Goal: Use online tool/utility: Utilize a website feature to perform a specific function

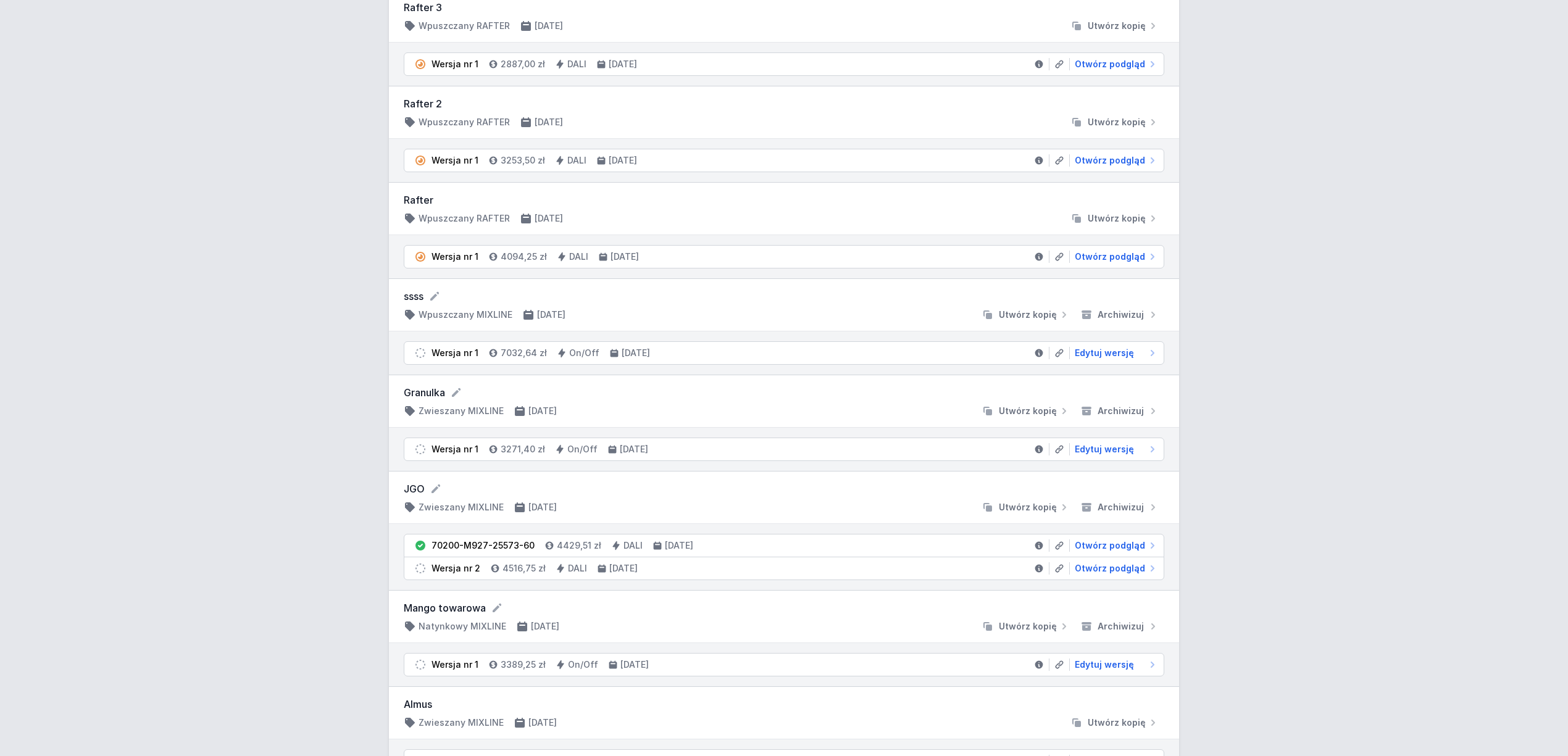
scroll to position [247, 0]
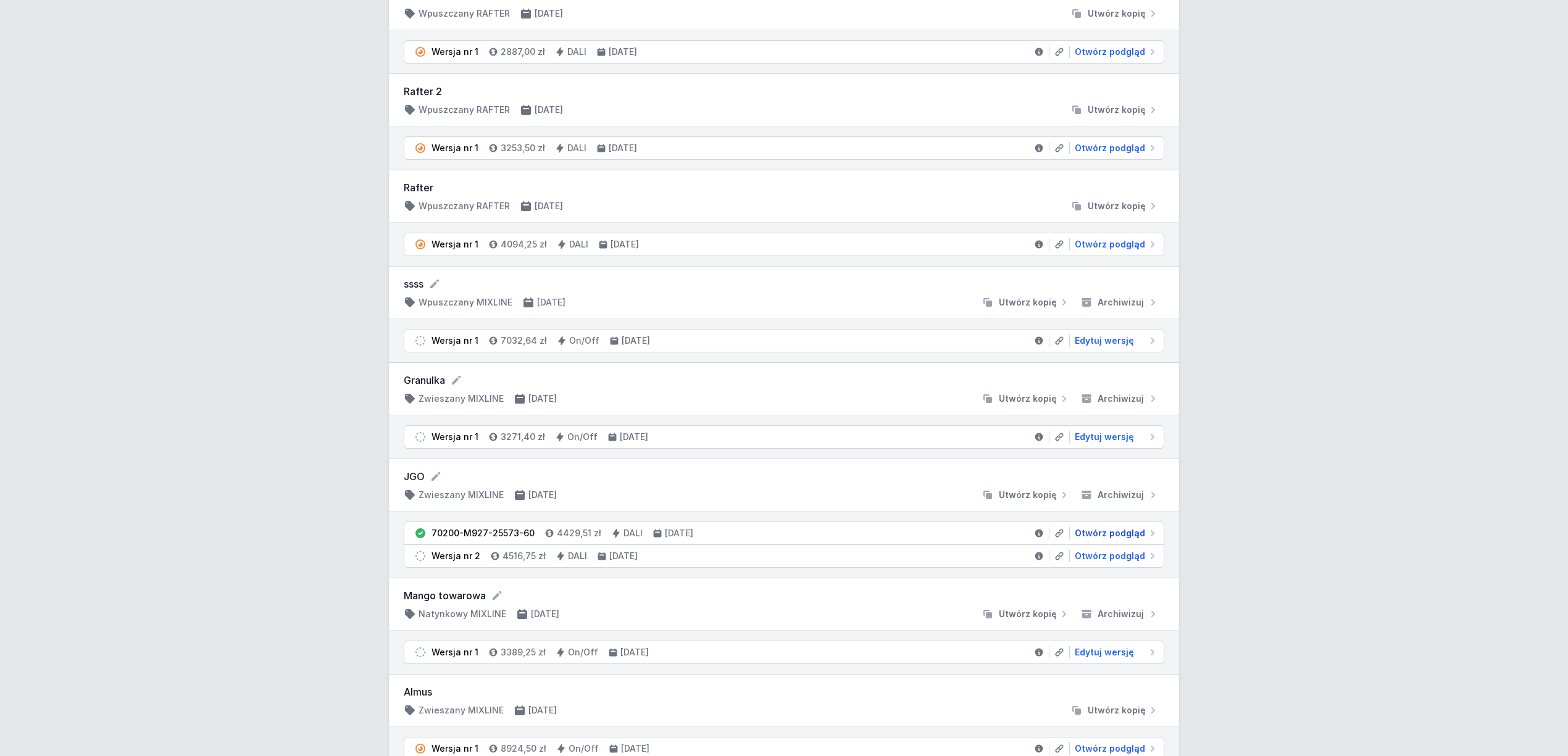
drag, startPoint x: 1102, startPoint y: 542, endPoint x: 1023, endPoint y: 522, distance: 81.5
click at [1102, 539] on span "Otwórz podgląd" at bounding box center [1110, 533] width 70 height 12
select select "2700"
select select "4"
select select "6"
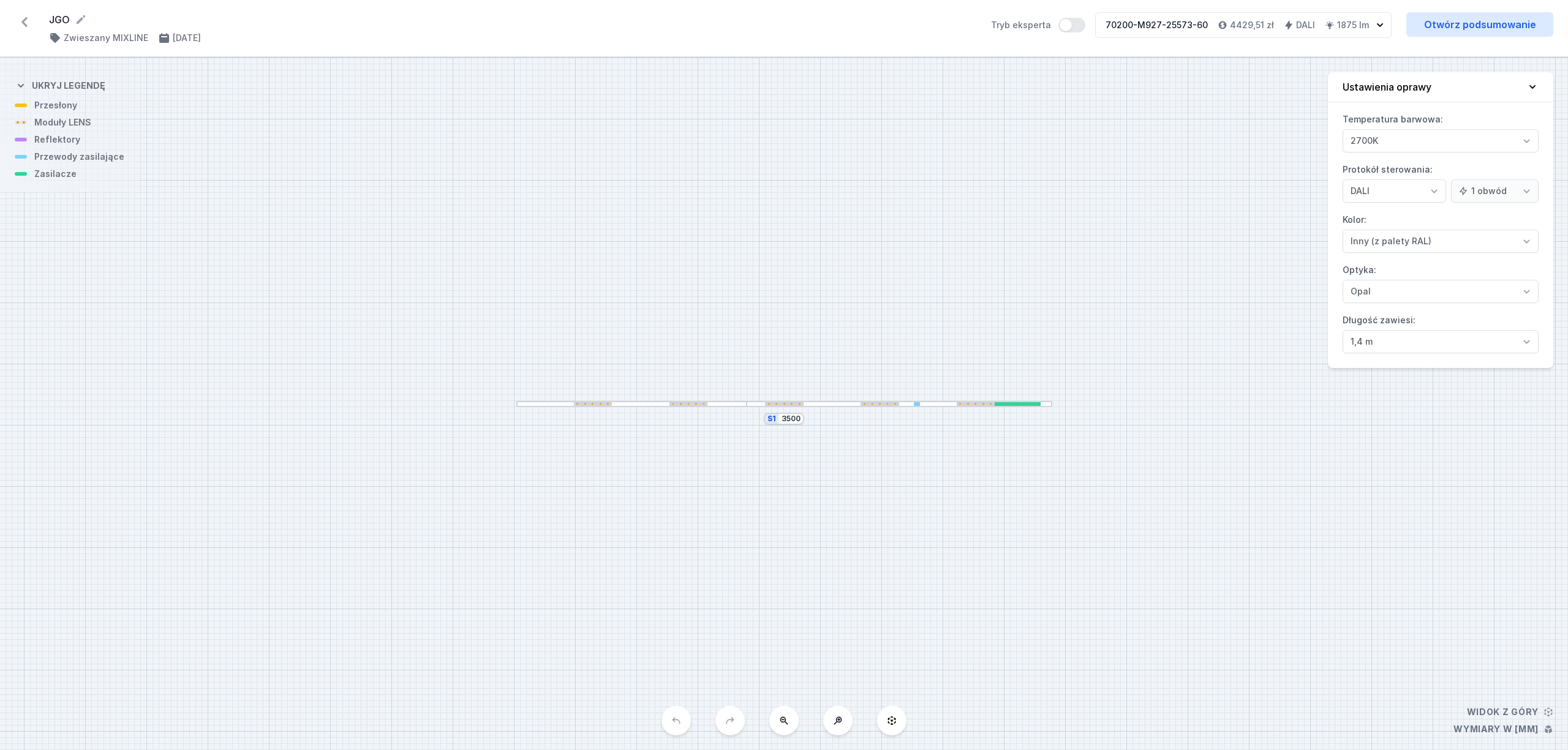
click at [825, 405] on div at bounding box center [899, 404] width 306 height 7
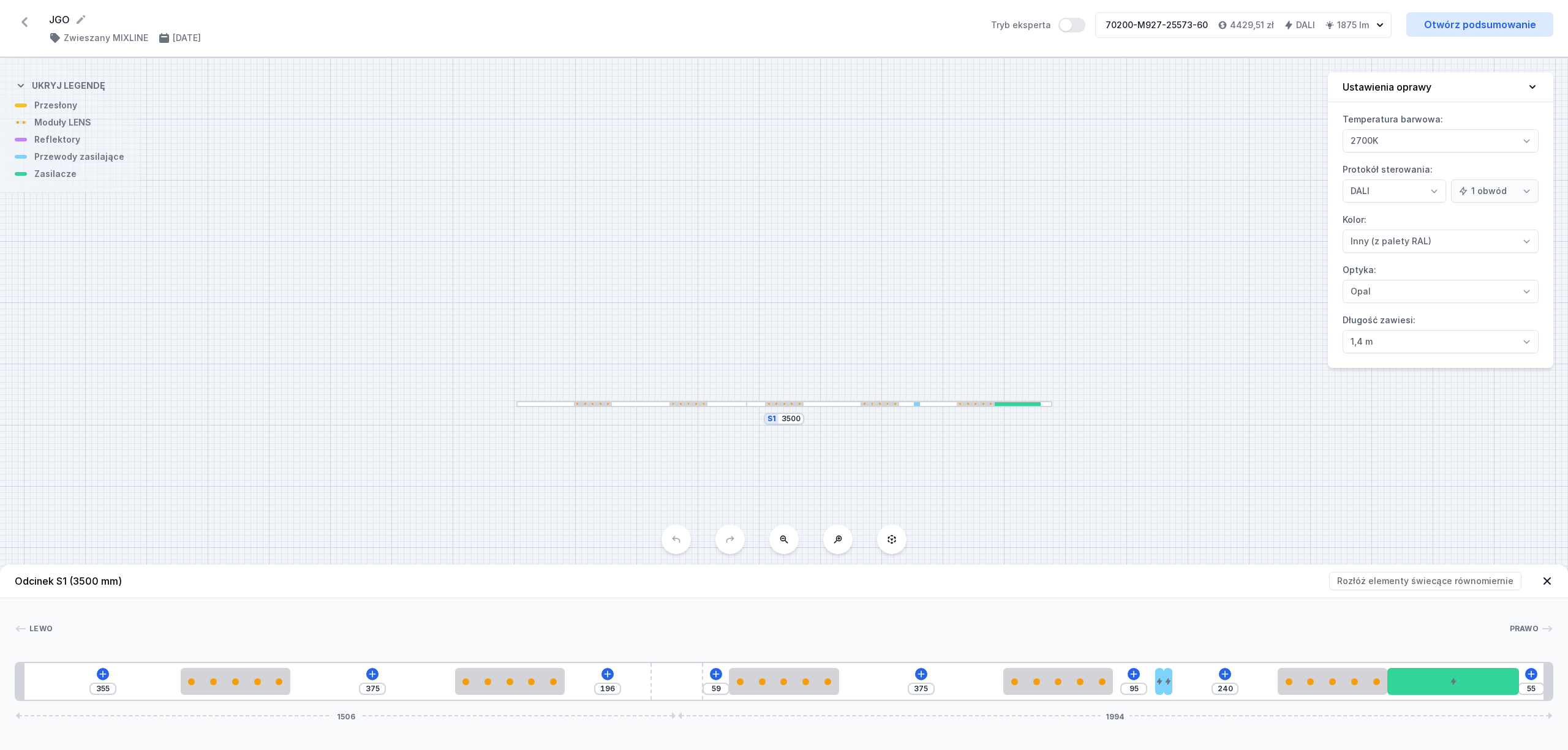
click at [714, 677] on div "355 375 196 59 375 95 240 55 1506 1994" at bounding box center [784, 682] width 1539 height 40
click at [716, 674] on div "355 375 196 59 375 95 240 55 1506 1994" at bounding box center [784, 682] width 1539 height 40
click at [603, 675] on div "355 375 196 59 375 95 240 55 1506 1994" at bounding box center [784, 682] width 1539 height 40
click at [374, 674] on div "355 375 196 59 375 95 240 55 1506 1994" at bounding box center [784, 682] width 1539 height 40
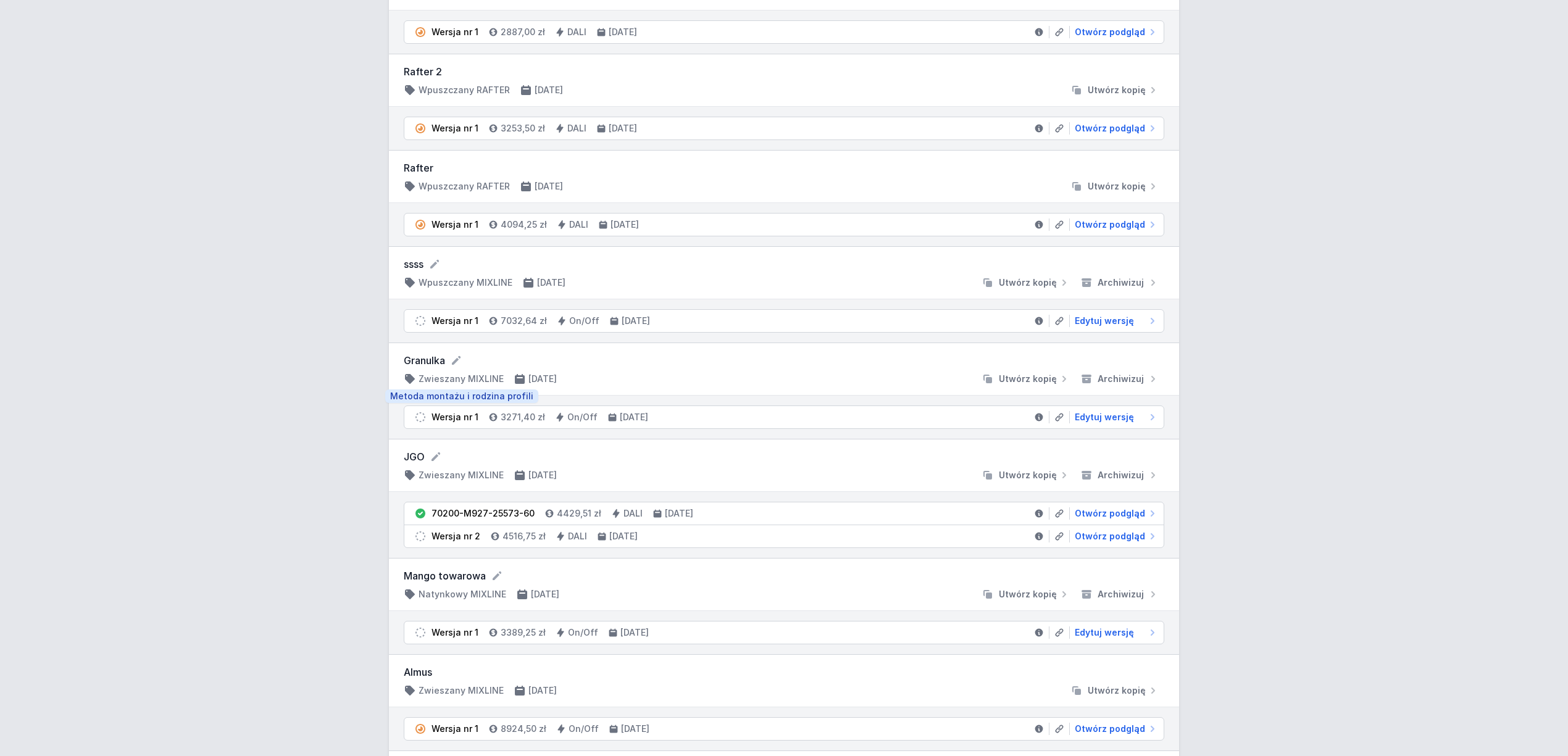
scroll to position [411, 0]
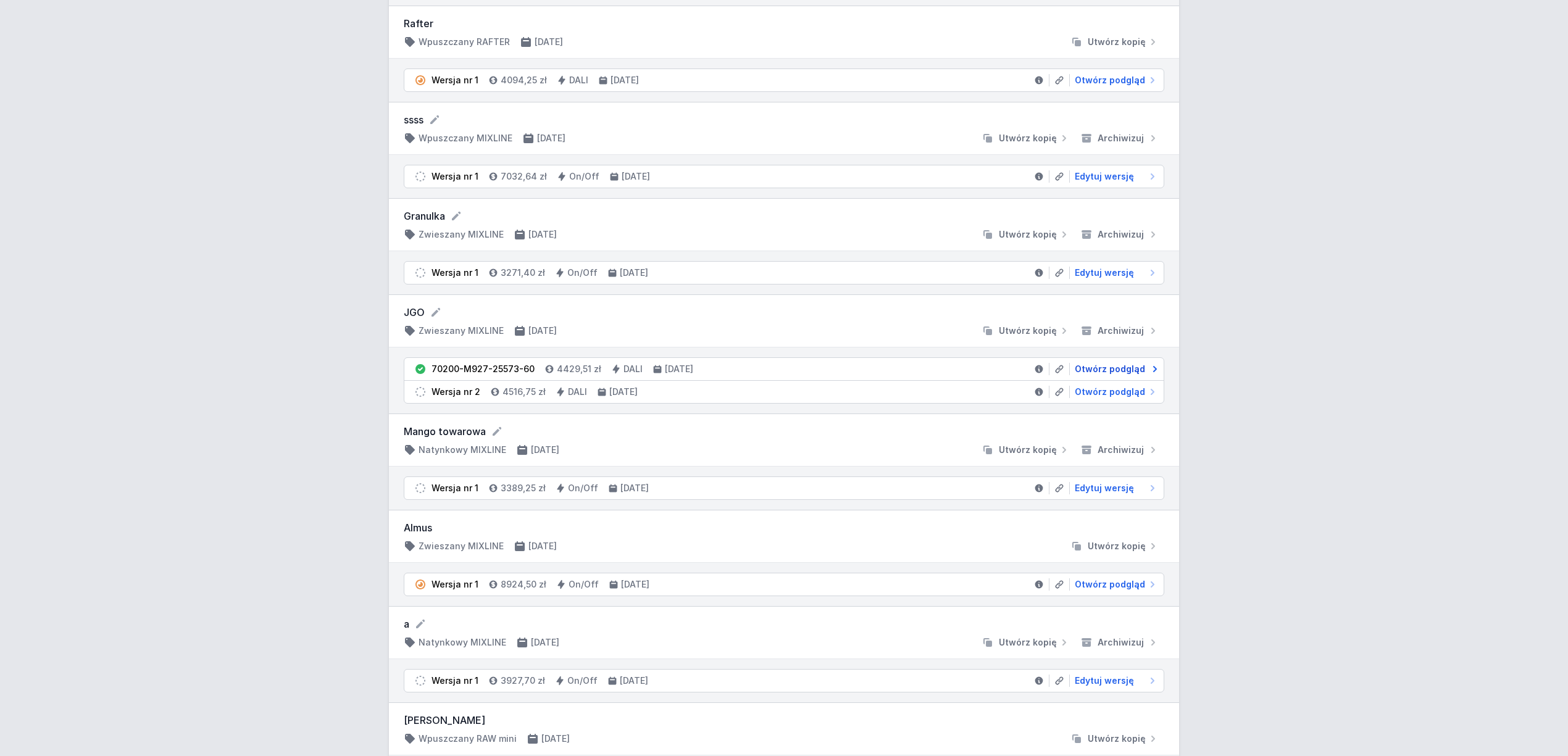
click at [1093, 374] on span "Otwórz podgląd" at bounding box center [1110, 369] width 70 height 12
select select "2700"
select select "4"
select select "6"
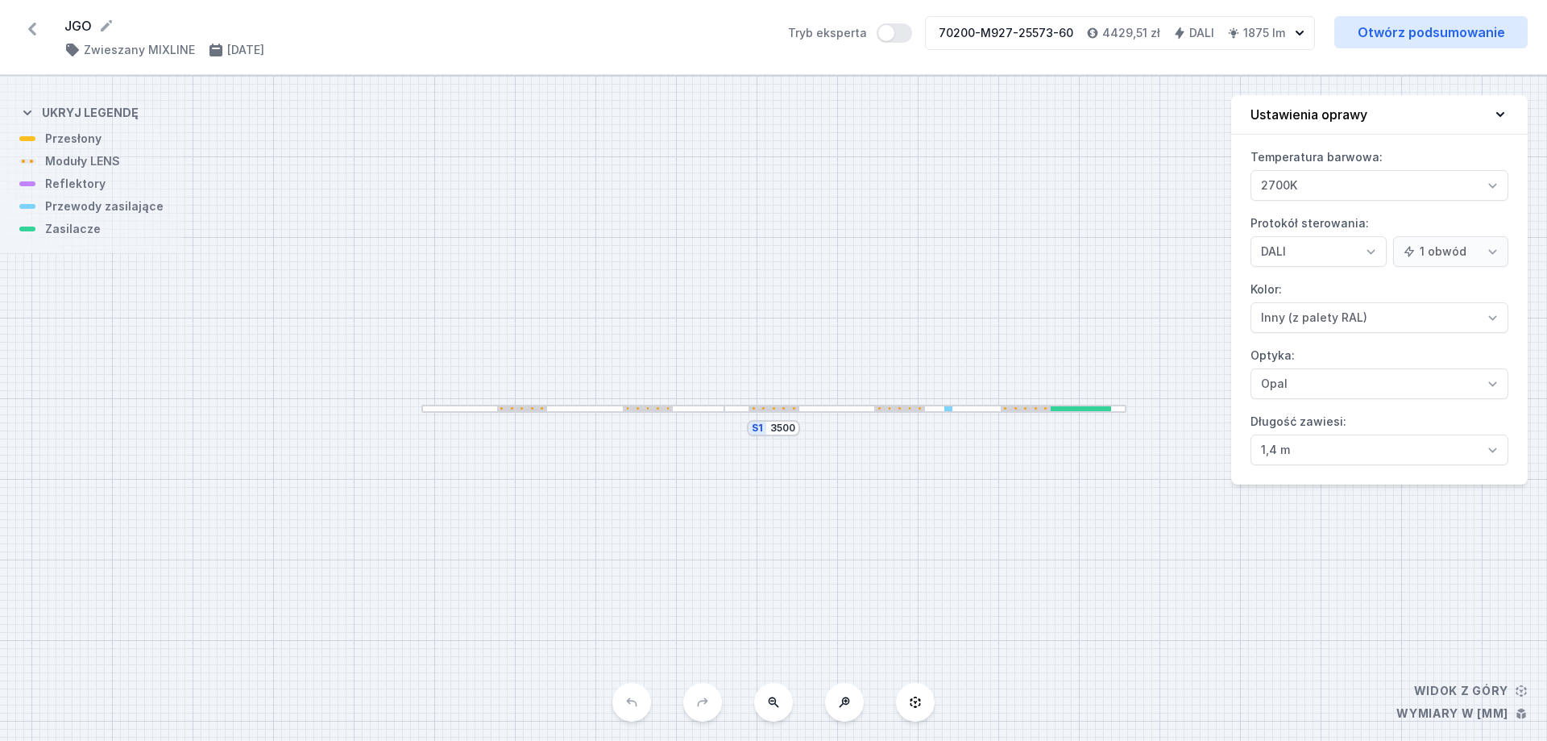
click at [542, 607] on div "S1 3500" at bounding box center [773, 408] width 1547 height 665
